Goal: Task Accomplishment & Management: Manage account settings

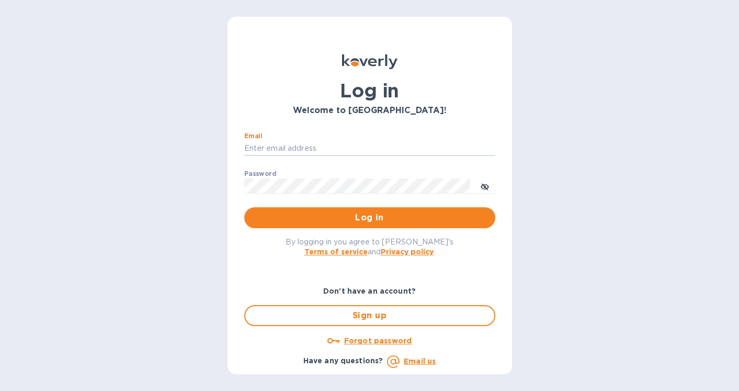
type input "[EMAIL_ADDRESS][DOMAIN_NAME]"
click at [369, 217] on button "Log in" at bounding box center [369, 217] width 251 height 21
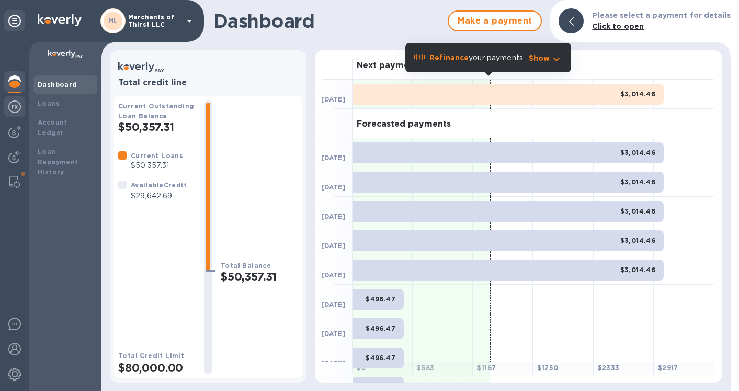
click at [23, 110] on div at bounding box center [14, 107] width 21 height 23
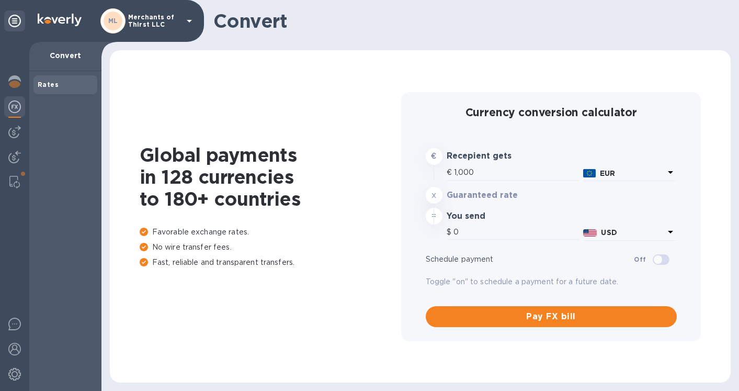
type input "1,179.08"
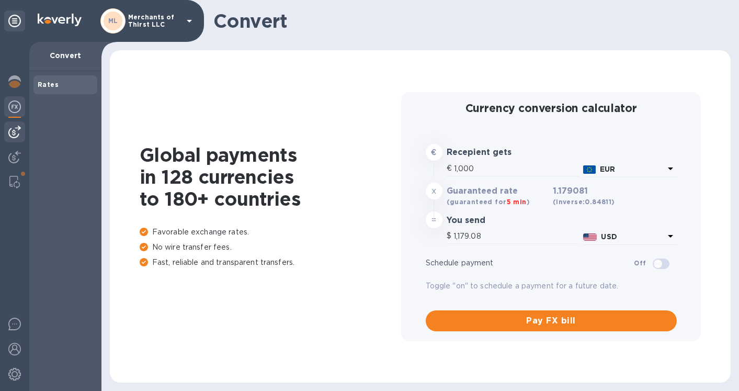
click at [22, 128] on div at bounding box center [14, 131] width 21 height 21
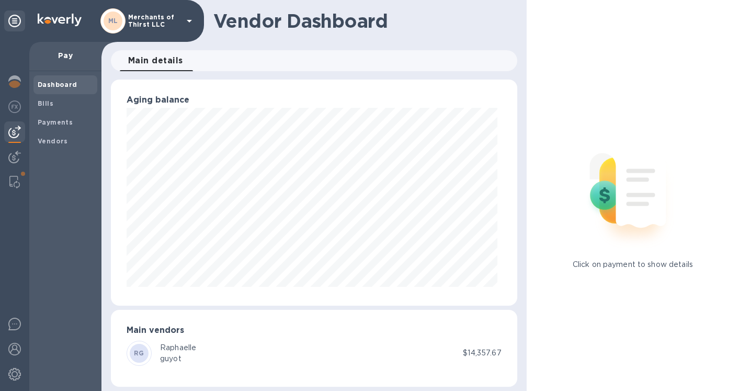
scroll to position [226, 402]
click at [49, 140] on b "Vendors" at bounding box center [53, 141] width 30 height 8
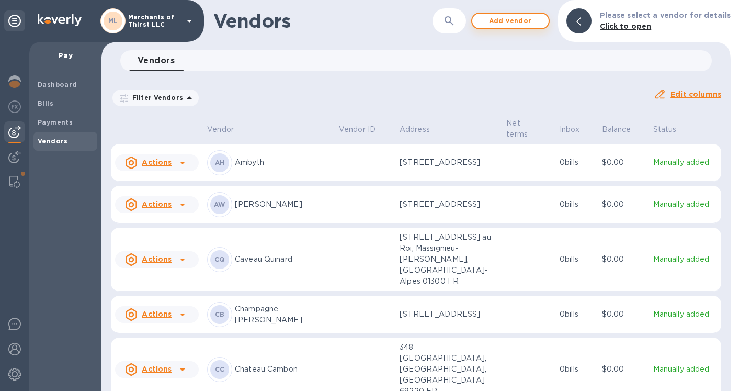
click at [524, 22] on span "Add vendor" at bounding box center [511, 21] width 60 height 13
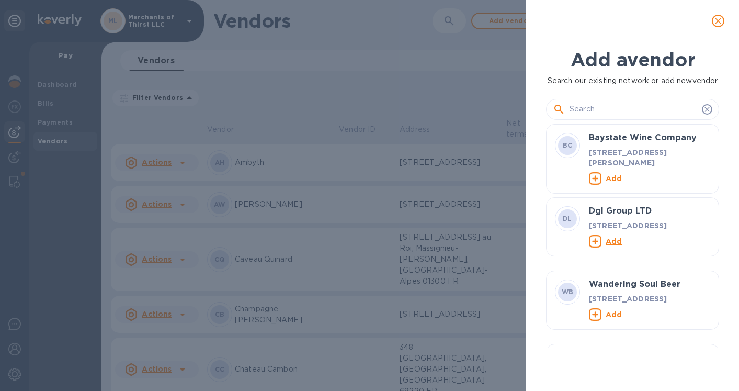
scroll to position [9, 5]
